Goal: Find specific fact: Find specific page/section

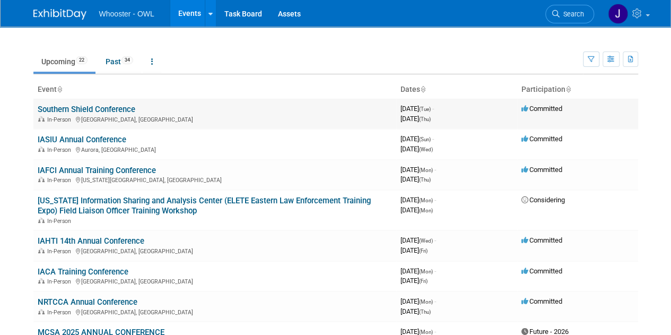
click at [95, 112] on link "Southern Shield Conference" at bounding box center [87, 110] width 98 height 10
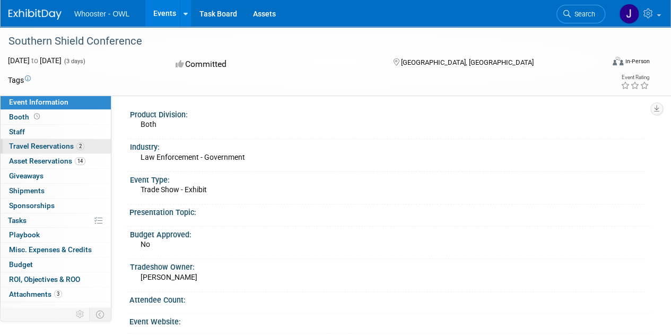
click at [46, 148] on span "Travel Reservations 2" at bounding box center [46, 146] width 75 height 8
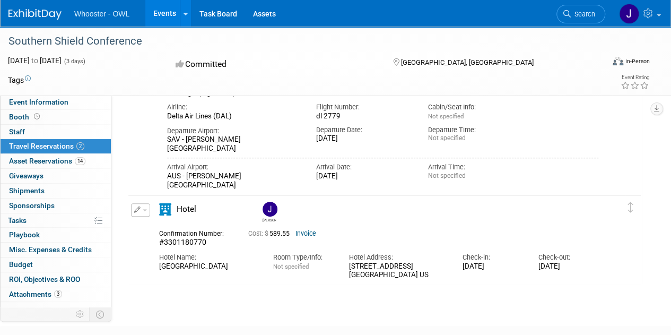
scroll to position [215, 0]
drag, startPoint x: 422, startPoint y: 274, endPoint x: 344, endPoint y: 269, distance: 78.7
click at [344, 269] on div "Hotel Address: 321 West Bay Street Savannah GA 31401 US" at bounding box center [398, 263] width 114 height 32
drag, startPoint x: 366, startPoint y: 269, endPoint x: 371, endPoint y: 268, distance: 5.4
copy div "321 West Bay Street Savannah GA 31401 US"
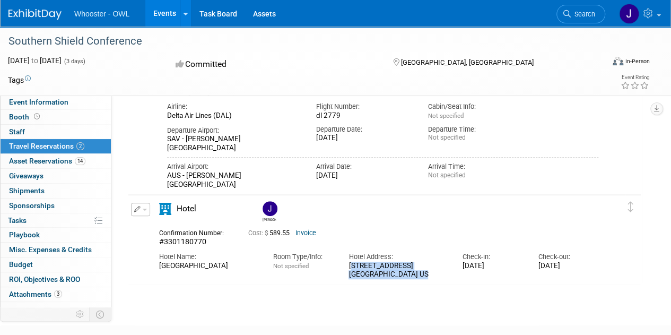
drag, startPoint x: 212, startPoint y: 274, endPoint x: 159, endPoint y: 264, distance: 54.0
click at [159, 264] on div "Hilton Garden Inn Savannah Historic District" at bounding box center [208, 266] width 98 height 9
copy div "Hilton Garden Inn Savannah Historic District"
